Goal: Information Seeking & Learning: Check status

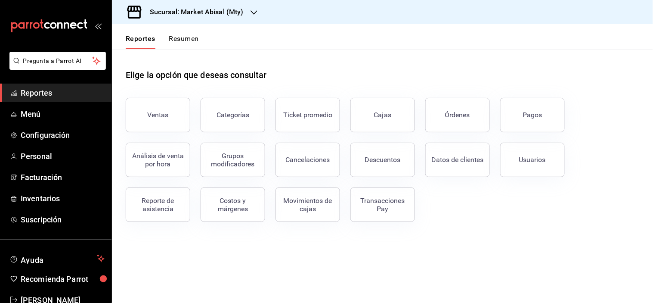
click at [142, 204] on div "Reporte de asistencia" at bounding box center [157, 204] width 53 height 16
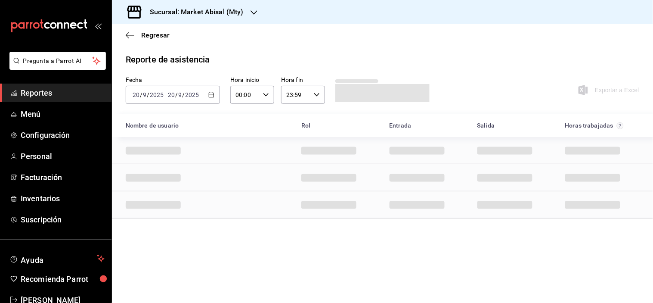
click at [213, 96] on icon "button" at bounding box center [211, 95] width 6 height 6
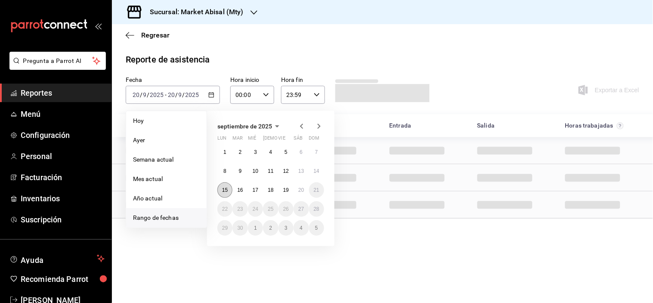
click at [226, 189] on abbr "15" at bounding box center [225, 190] width 6 height 6
click at [303, 189] on abbr "20" at bounding box center [301, 190] width 6 height 6
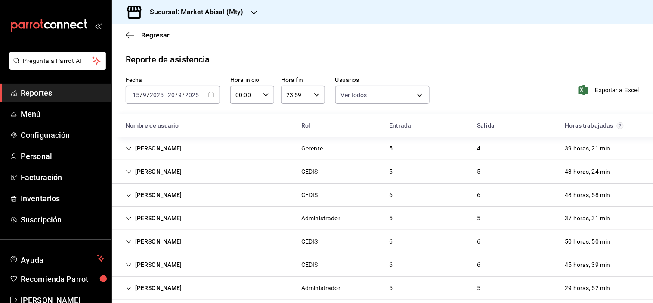
click at [130, 195] on icon "Cell" at bounding box center [128, 194] width 5 height 3
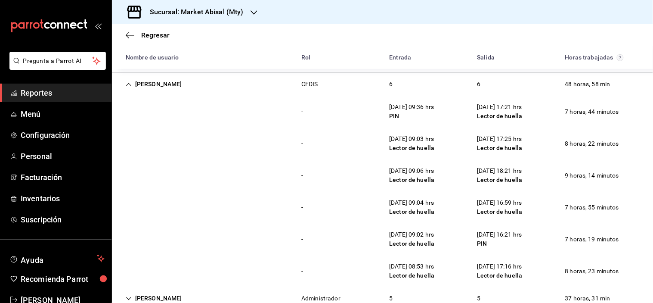
scroll to position [96, 0]
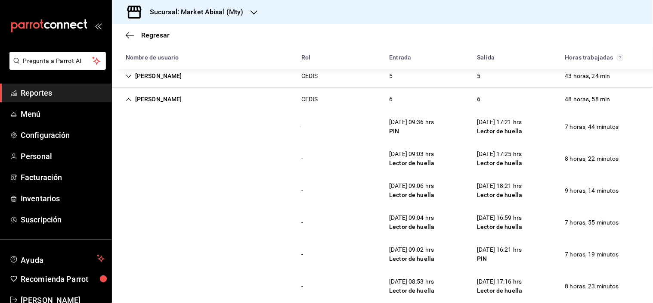
click at [132, 97] on div "[PERSON_NAME]" at bounding box center [154, 99] width 70 height 16
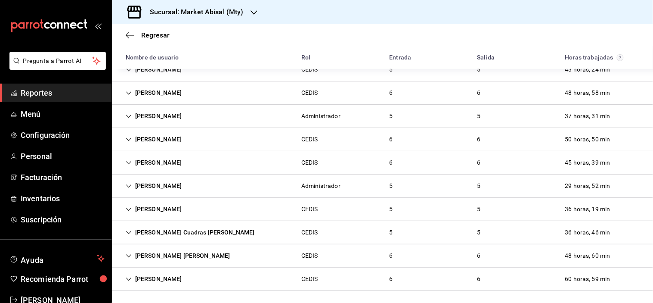
scroll to position [104, 0]
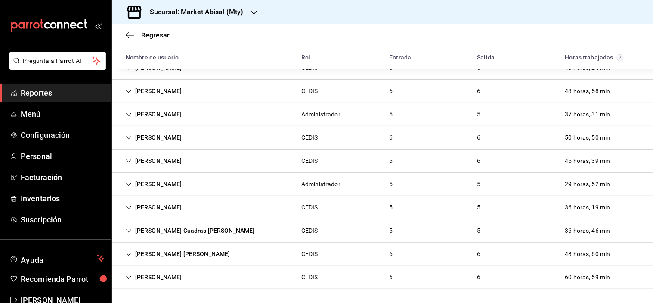
click at [128, 136] on icon "Cell" at bounding box center [129, 138] width 6 height 6
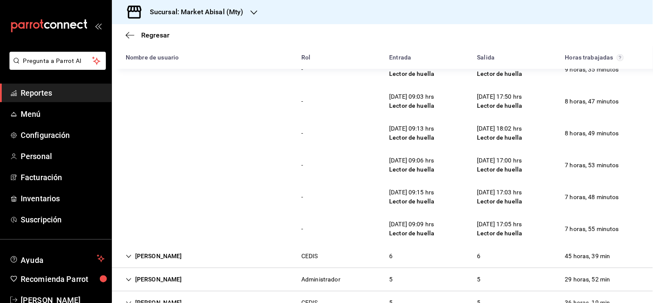
scroll to position [152, 0]
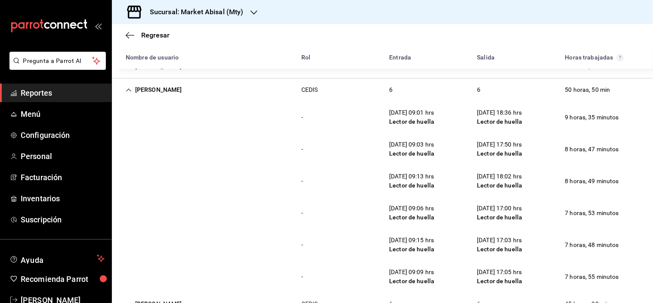
click at [131, 93] on icon "Cell" at bounding box center [129, 90] width 6 height 6
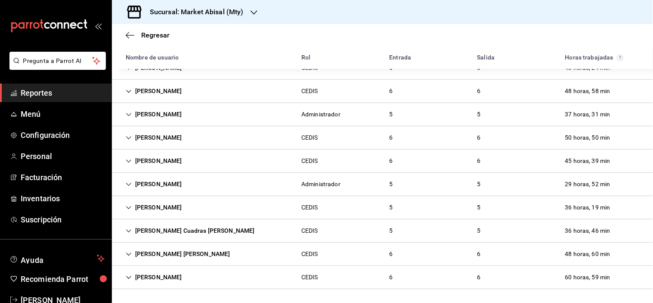
scroll to position [104, 0]
click at [126, 159] on icon "Cell" at bounding box center [129, 161] width 6 height 6
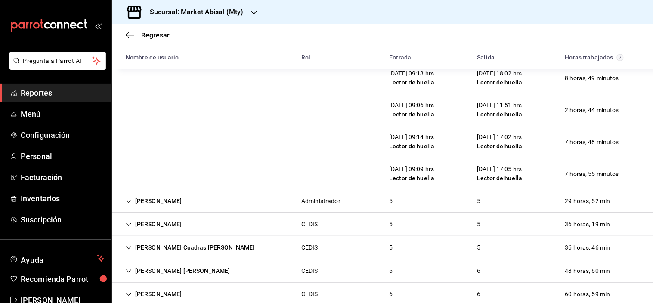
scroll to position [294, 0]
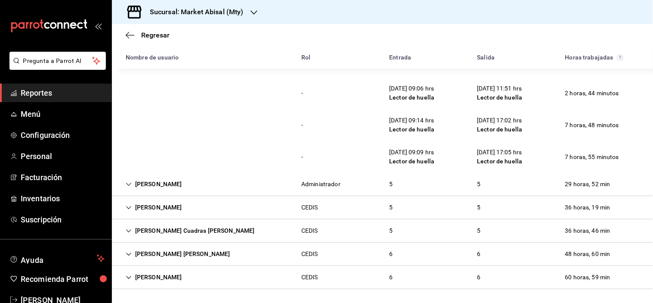
click at [131, 232] on icon "Cell" at bounding box center [129, 231] width 6 height 6
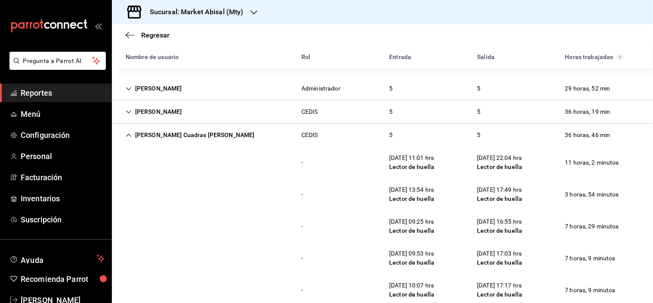
scroll to position [438, 0]
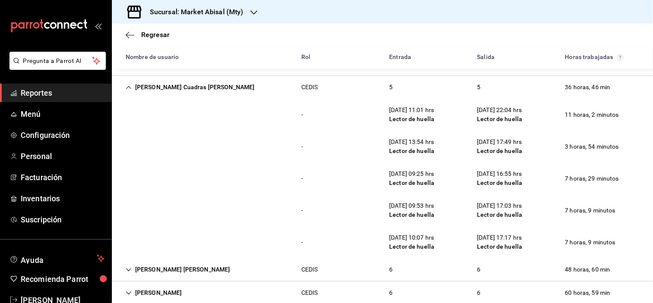
click at [131, 88] on div "[PERSON_NAME] Cuadras [PERSON_NAME]" at bounding box center [190, 87] width 143 height 16
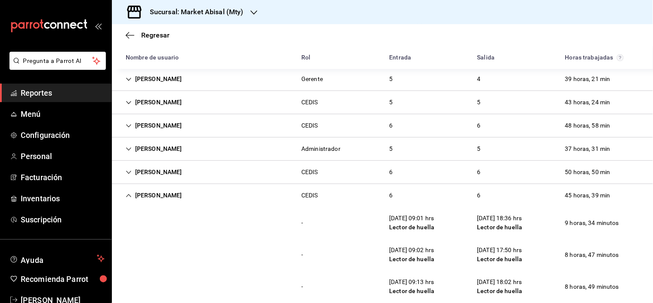
scroll to position [55, 0]
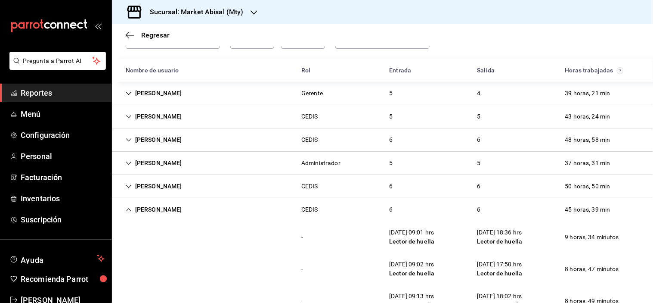
click at [133, 205] on div "[PERSON_NAME]" at bounding box center [154, 209] width 70 height 16
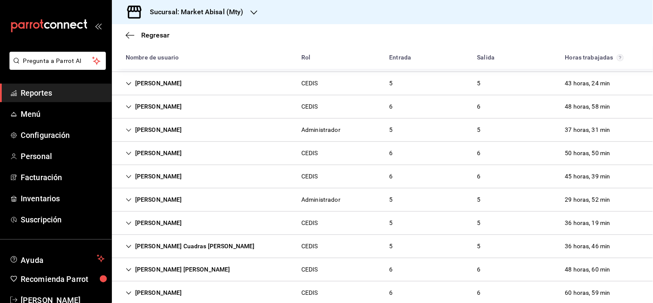
scroll to position [103, 0]
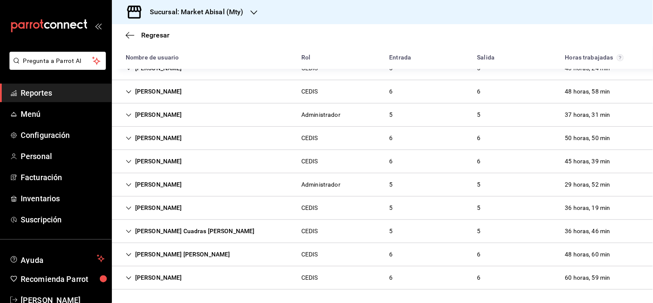
click at [128, 164] on icon "Cell" at bounding box center [129, 161] width 6 height 6
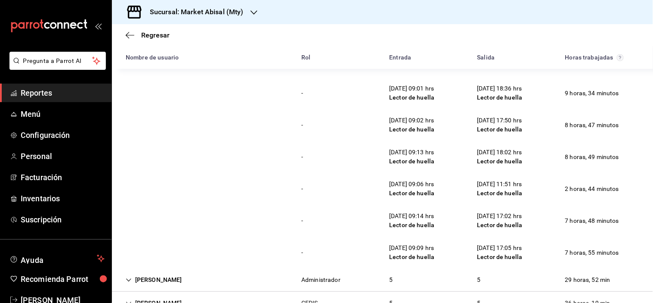
scroll to position [151, 0]
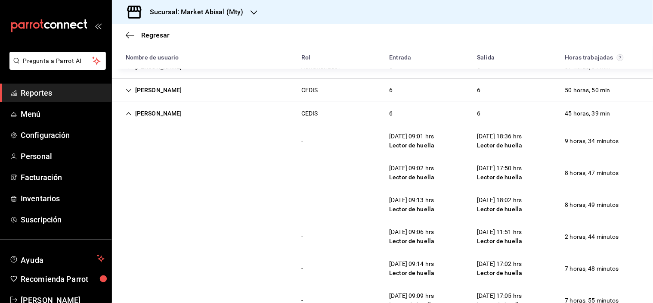
drag, startPoint x: 127, startPoint y: 114, endPoint x: 137, endPoint y: 124, distance: 13.1
click at [127, 114] on icon "Cell" at bounding box center [129, 114] width 6 height 6
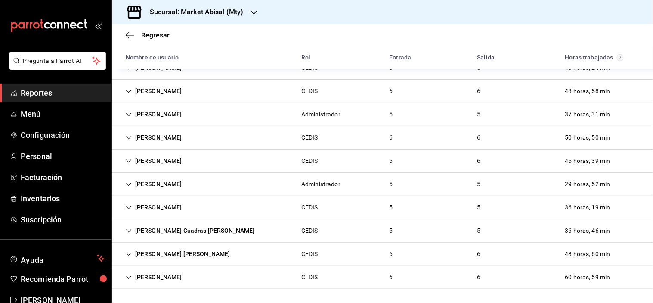
scroll to position [104, 0]
click at [132, 156] on div "[PERSON_NAME]" at bounding box center [154, 161] width 70 height 16
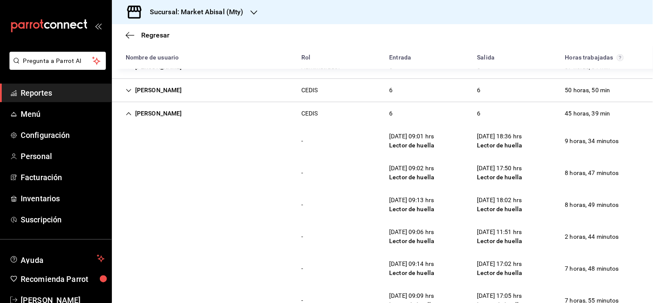
click at [127, 112] on icon "Cell" at bounding box center [129, 114] width 6 height 6
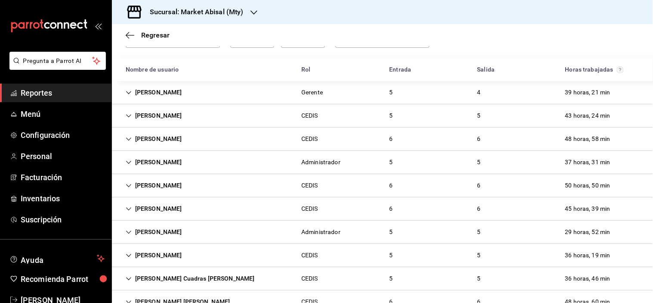
scroll to position [104, 0]
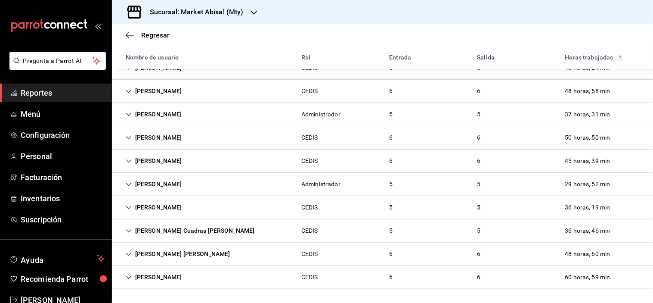
click at [133, 254] on div "[PERSON_NAME] [PERSON_NAME]" at bounding box center [178, 254] width 118 height 16
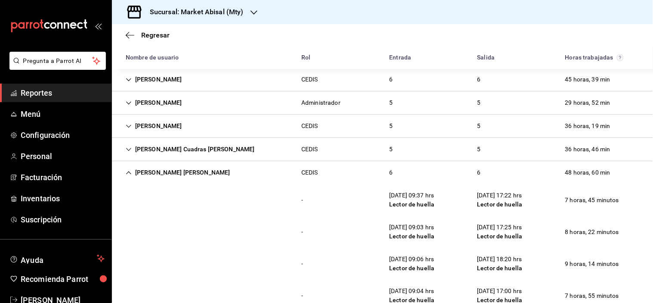
scroll to position [185, 0]
click at [128, 174] on icon "Cell" at bounding box center [129, 173] width 6 height 6
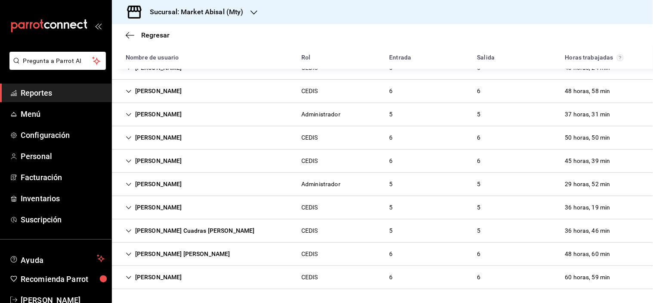
scroll to position [104, 0]
click at [124, 93] on div "[PERSON_NAME]" at bounding box center [154, 91] width 70 height 16
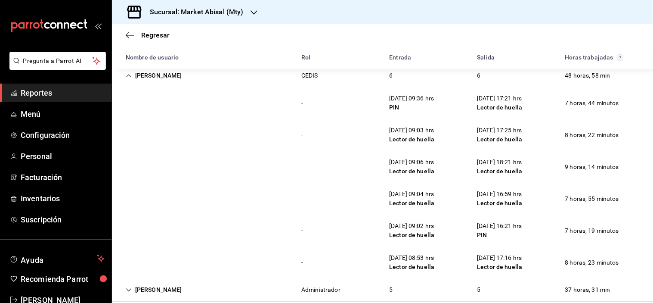
scroll to position [103, 0]
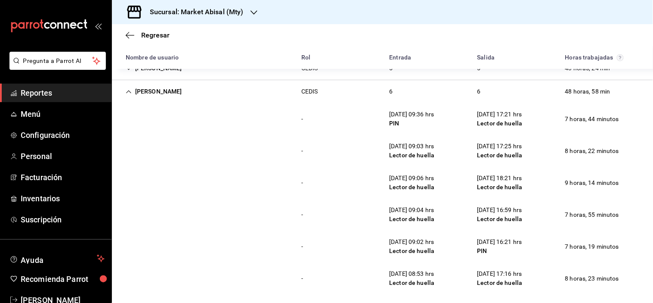
click at [127, 90] on icon "Cell" at bounding box center [129, 92] width 6 height 6
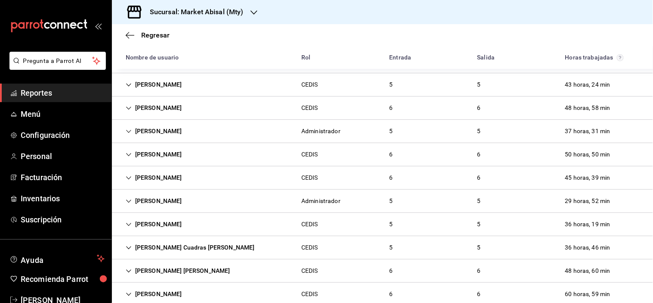
scroll to position [104, 0]
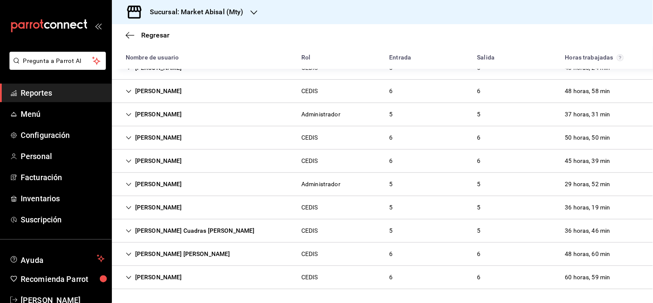
click at [124, 229] on div "[PERSON_NAME] Cuadras [PERSON_NAME]" at bounding box center [190, 231] width 143 height 16
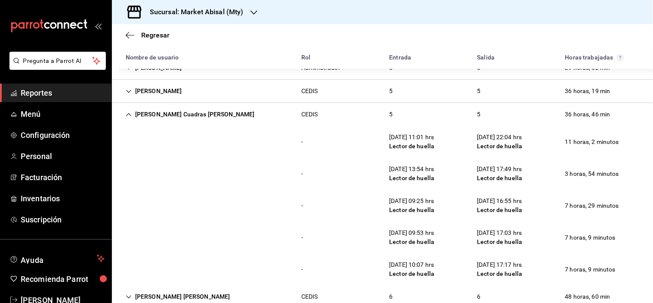
scroll to position [247, 0]
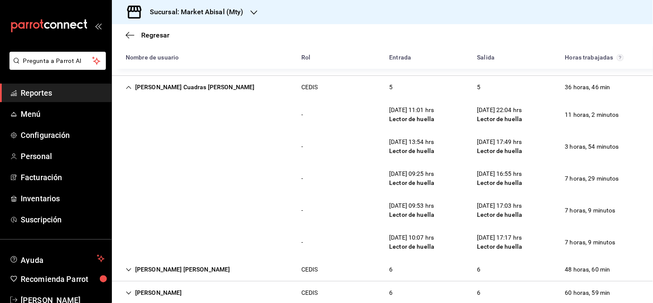
click at [126, 87] on icon "Cell" at bounding box center [129, 87] width 6 height 6
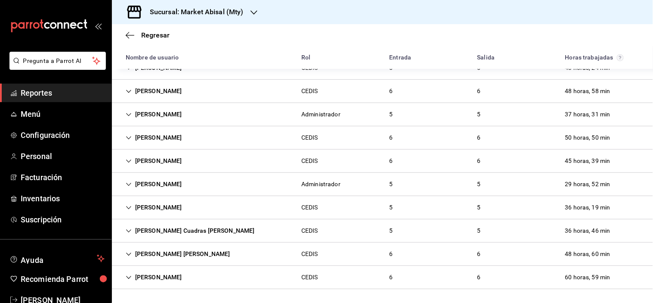
scroll to position [104, 0]
click at [128, 278] on icon "Cell" at bounding box center [128, 276] width 5 height 3
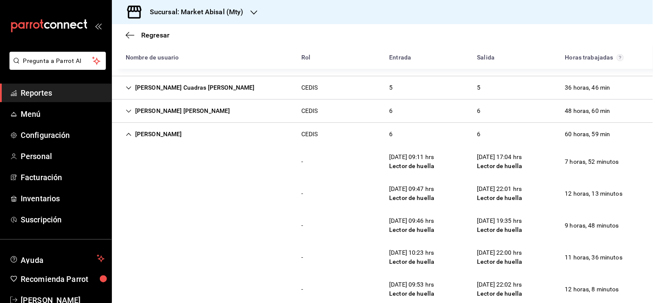
scroll to position [294, 0]
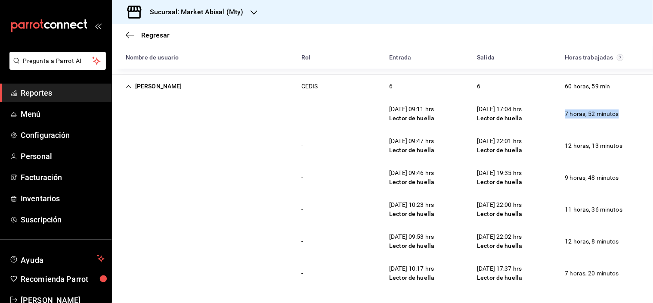
drag, startPoint x: 556, startPoint y: 113, endPoint x: 625, endPoint y: 118, distance: 69.5
click at [625, 118] on div "- [DATE] 09:11 hrs Lector de huella [DATE] 17:04 hrs Lector de huella 7 horas, …" at bounding box center [382, 114] width 541 height 32
drag, startPoint x: 557, startPoint y: 145, endPoint x: 629, endPoint y: 152, distance: 72.6
click at [629, 152] on div "- [DATE] 09:47 hrs Lector de huella [DATE] 22:01 hrs Lector de huella 12 horas,…" at bounding box center [382, 146] width 541 height 32
click at [601, 157] on div "- [DATE] 09:47 hrs Lector de huella [DATE] 22:01 hrs Lector de huella 12 horas,…" at bounding box center [382, 146] width 541 height 32
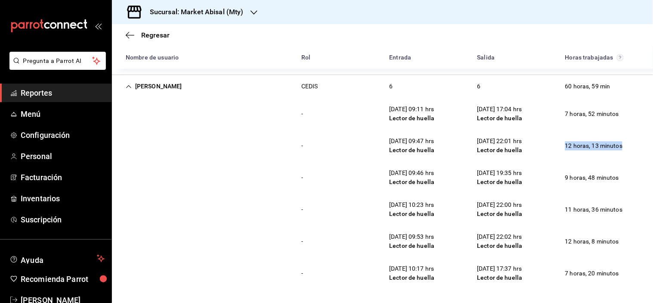
click at [561, 145] on div "12 horas, 13 minutos" at bounding box center [593, 146] width 71 height 16
click at [584, 137] on div "- [DATE] 09:47 hrs Lector de huella [DATE] 22:01 hrs Lector de huella 12 horas,…" at bounding box center [382, 146] width 541 height 32
click at [130, 86] on icon "Cell" at bounding box center [129, 87] width 6 height 6
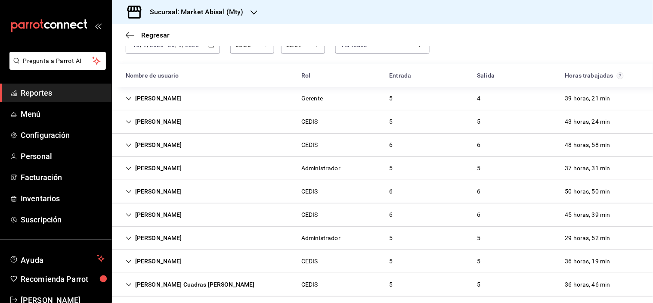
scroll to position [0, 0]
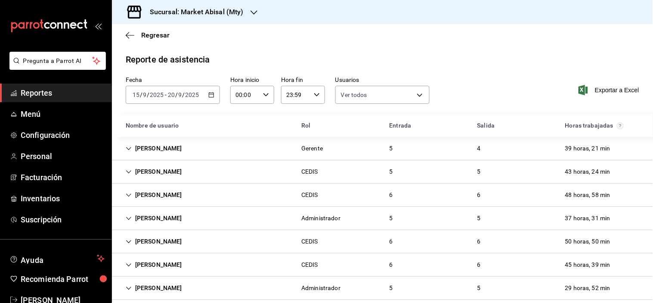
click at [131, 149] on icon "Cell" at bounding box center [129, 148] width 6 height 6
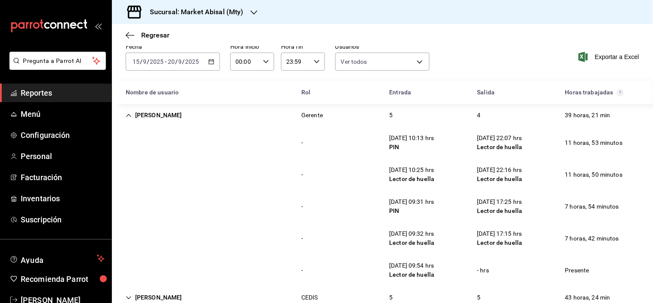
scroll to position [48, 0]
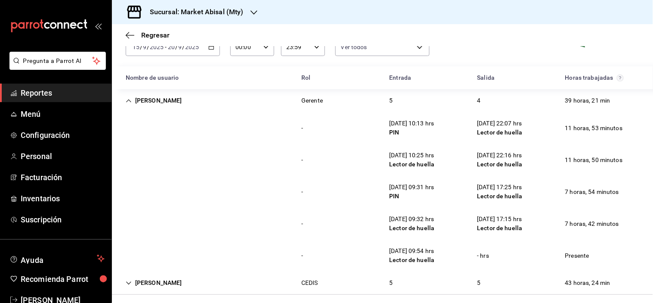
click at [124, 99] on div "[PERSON_NAME]" at bounding box center [154, 101] width 70 height 16
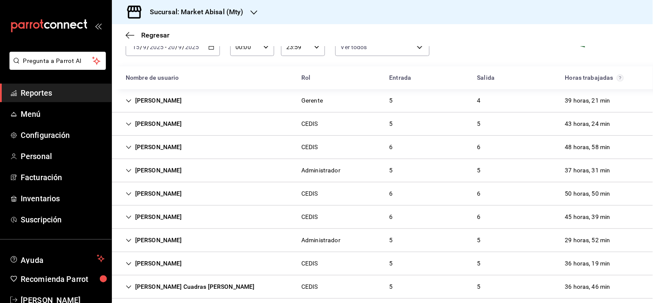
click at [132, 215] on div "[PERSON_NAME]" at bounding box center [154, 217] width 70 height 16
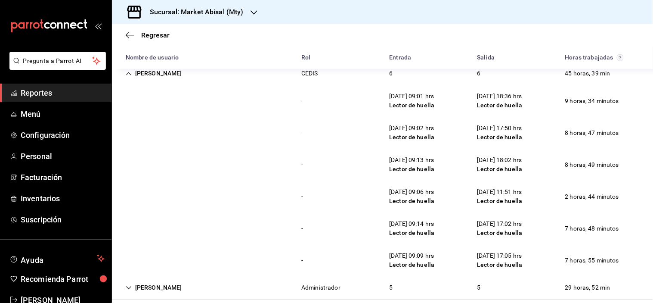
scroll to position [143, 0]
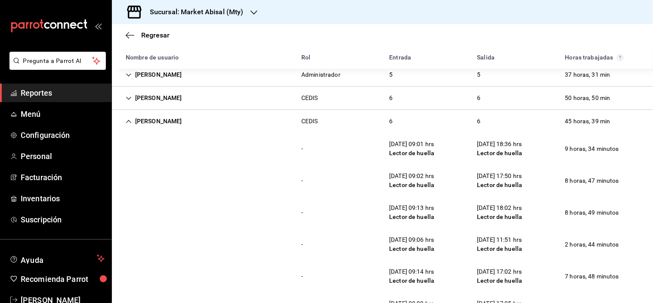
click at [130, 125] on div "[PERSON_NAME]" at bounding box center [154, 121] width 70 height 16
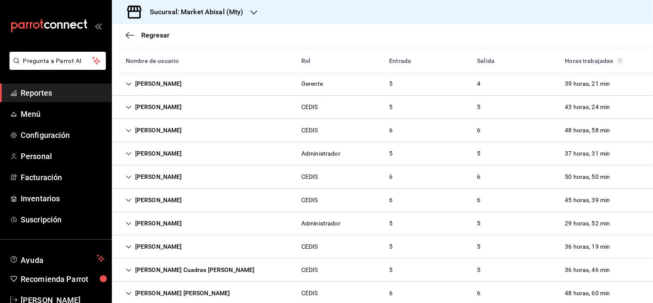
scroll to position [0, 0]
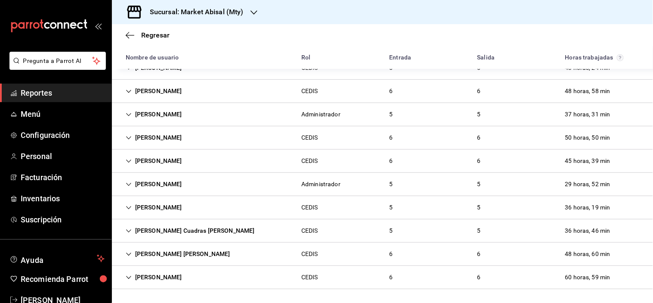
click at [140, 273] on div "[PERSON_NAME]" at bounding box center [154, 277] width 70 height 16
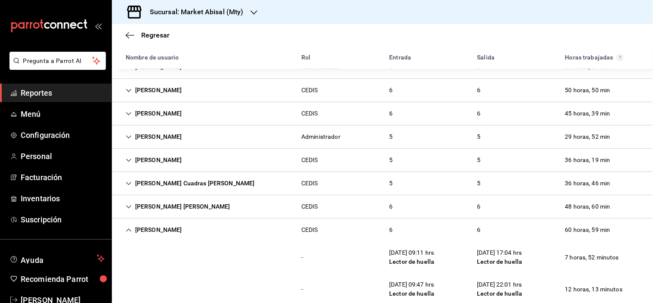
click at [124, 223] on div "[PERSON_NAME]" at bounding box center [154, 230] width 70 height 16
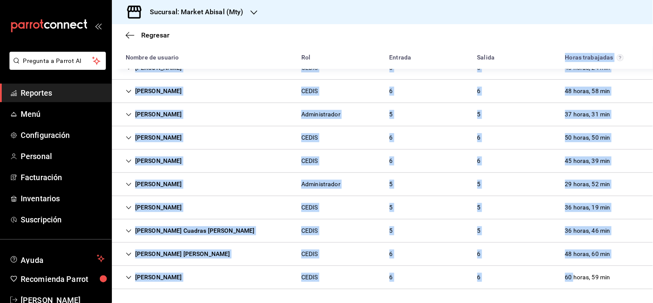
drag, startPoint x: 549, startPoint y: 53, endPoint x: 653, endPoint y: 261, distance: 232.0
click at [568, 302] on html "Pregunta a Parrot AI Reportes Menú Configuración Personal Facturación Inventari…" at bounding box center [326, 151] width 653 height 303
click at [635, 235] on div "[PERSON_NAME] Cuadras [PERSON_NAME] CEDIS 5 5 36 horas, 46 min" at bounding box center [382, 230] width 541 height 23
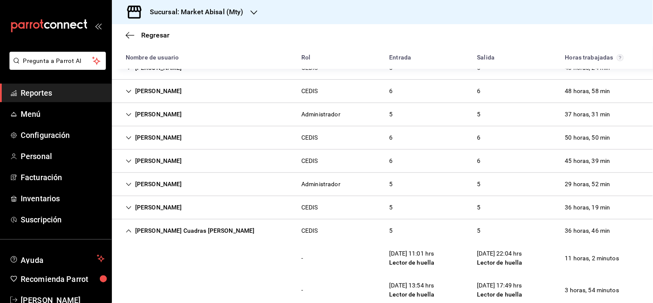
scroll to position [151, 0]
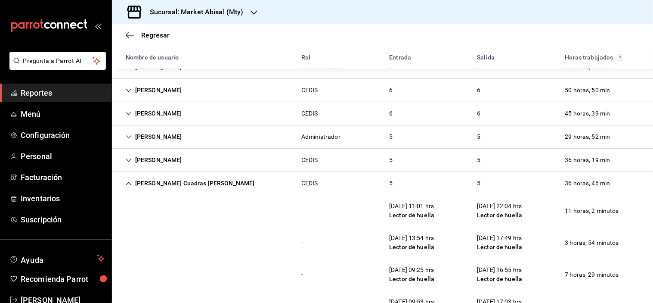
click at [127, 183] on icon "Cell" at bounding box center [128, 183] width 5 height 3
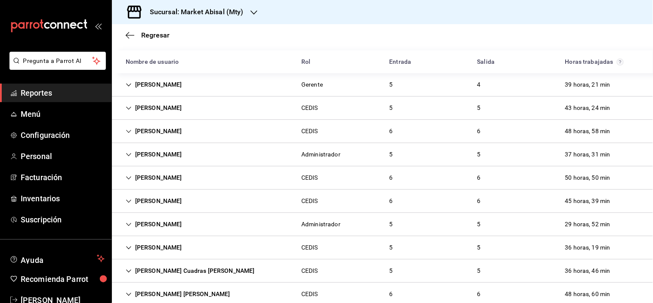
scroll to position [104, 0]
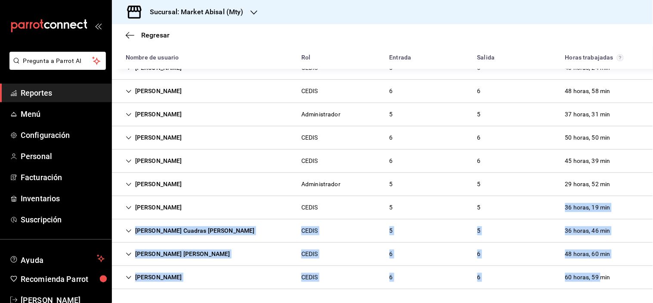
drag, startPoint x: 570, startPoint y: 266, endPoint x: 507, endPoint y: 161, distance: 123.2
click at [506, 170] on div "[PERSON_NAME] Gerente 5 4 39 horas, 21 min - [DATE] 10:13 hrs PIN [DATE] 22:07 …" at bounding box center [382, 161] width 541 height 256
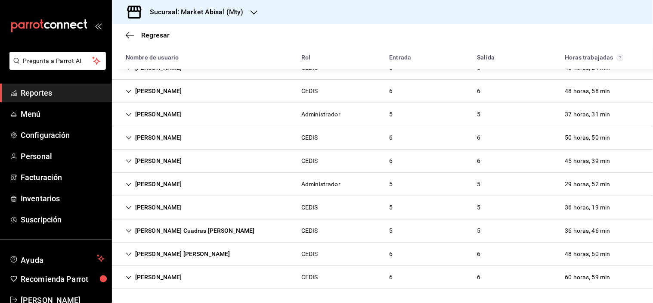
click at [616, 278] on div "[PERSON_NAME] CEDIS 6 6 60 horas, 59 min" at bounding box center [382, 277] width 541 height 23
drag, startPoint x: 612, startPoint y: 281, endPoint x: 582, endPoint y: 273, distance: 30.7
click at [582, 273] on div "[PERSON_NAME] CEDIS 6 6 60 horas, 59 min" at bounding box center [382, 277] width 541 height 23
click at [128, 277] on icon "Cell" at bounding box center [129, 277] width 6 height 6
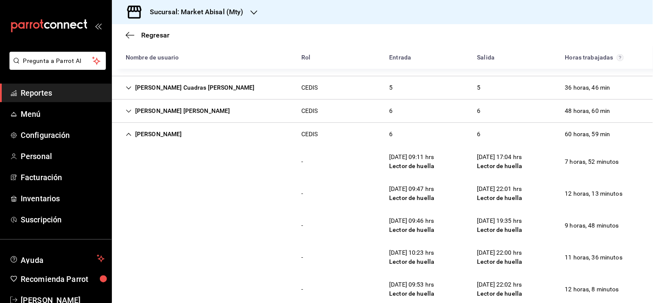
click at [133, 132] on div "[PERSON_NAME]" at bounding box center [154, 134] width 70 height 16
